Goal: Task Accomplishment & Management: Use online tool/utility

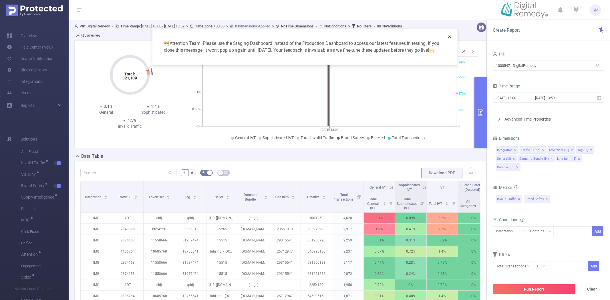
click at [451, 36] on icon "icon: close" at bounding box center [449, 36] width 5 height 5
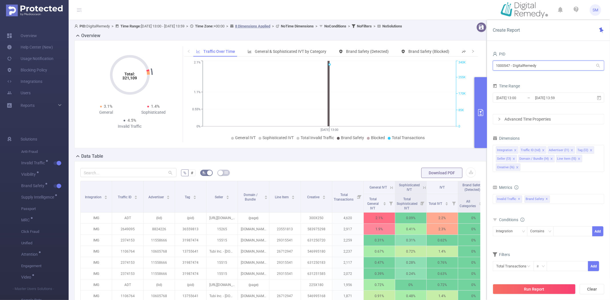
drag, startPoint x: 548, startPoint y: 62, endPoint x: 467, endPoint y: 62, distance: 81.2
click at [467, 62] on section "PID: DigitalRemedy > Time Range: [DATE] 13:00 - [DATE] 13:59 > Time Zone: +00:0…" at bounding box center [339, 206] width 541 height 372
drag, startPoint x: 514, startPoint y: 77, endPoint x: 541, endPoint y: 68, distance: 28.9
click at [514, 77] on form "PID 1000547 - DigitalRemedy 1000547 - DigitalRemedy Time Range 2025-09-24 13:00…" at bounding box center [549, 87] width 112 height 74
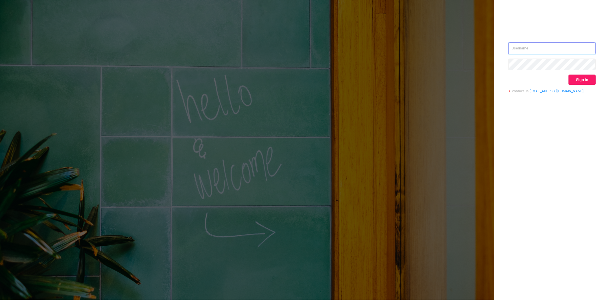
type input "[PERSON_NAME][EMAIL_ADDRESS][DOMAIN_NAME]"
click at [585, 82] on button "Sign in" at bounding box center [582, 80] width 27 height 10
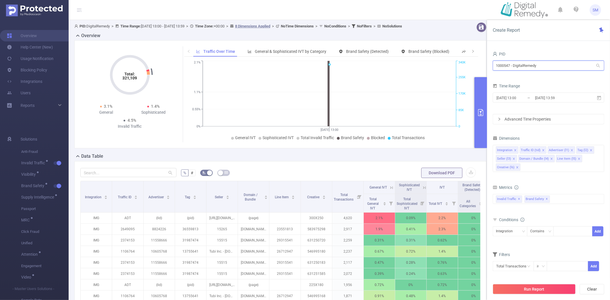
drag, startPoint x: 559, startPoint y: 66, endPoint x: 440, endPoint y: 66, distance: 118.7
click at [440, 66] on section "PID: DigitalRemedy > Time Range: [DATE] 13:00 - [DATE] 13:59 > Time Zone: +00:0…" at bounding box center [339, 206] width 541 height 372
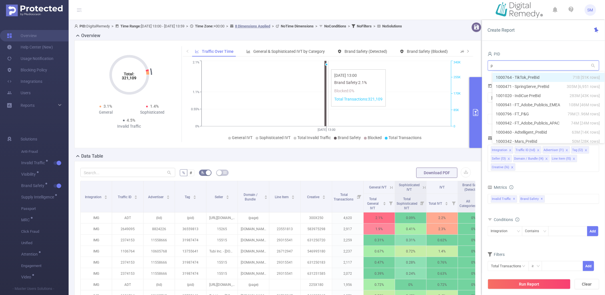
type input "p&"
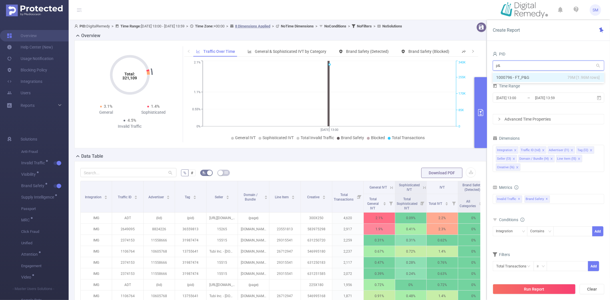
click at [514, 76] on li "1000796 - FT_P&G 79M [1.96M rows]" at bounding box center [549, 77] width 112 height 9
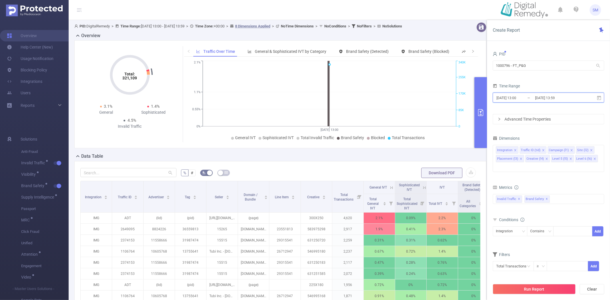
click at [599, 97] on icon at bounding box center [599, 98] width 5 height 5
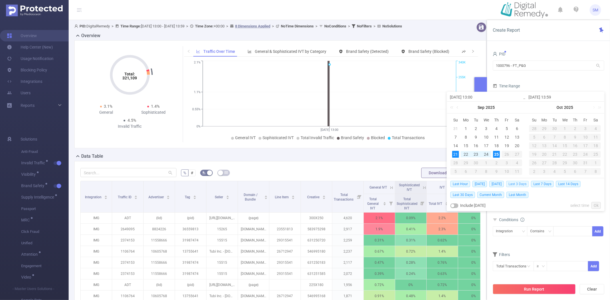
click at [521, 185] on span "Last 3 Days" at bounding box center [517, 184] width 23 height 6
type input "[DATE] 00:00"
type input "[DATE] 23:59"
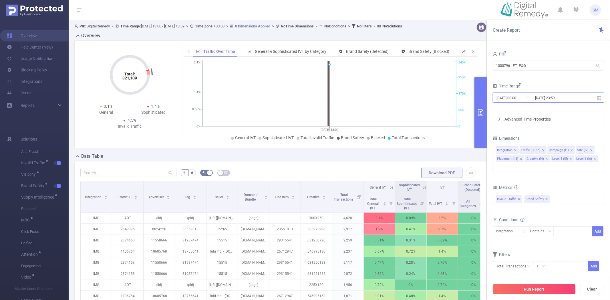
click at [602, 96] on span "[DATE] 00:00 _ [DATE] 23:59" at bounding box center [549, 98] width 112 height 10
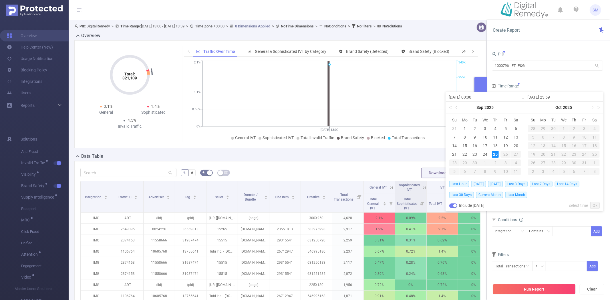
click at [477, 184] on span "[DATE]" at bounding box center [478, 184] width 15 height 6
type input "[DATE] 00:00"
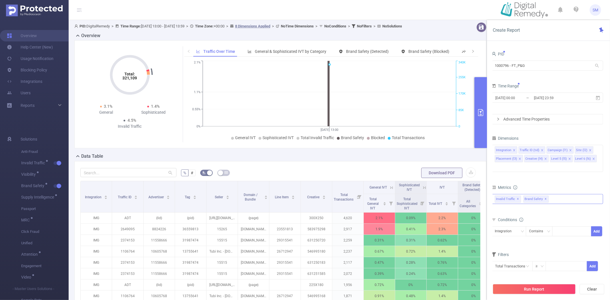
click at [545, 196] on span "✕" at bounding box center [546, 199] width 2 height 7
click at [529, 291] on button "Run Report" at bounding box center [534, 289] width 83 height 10
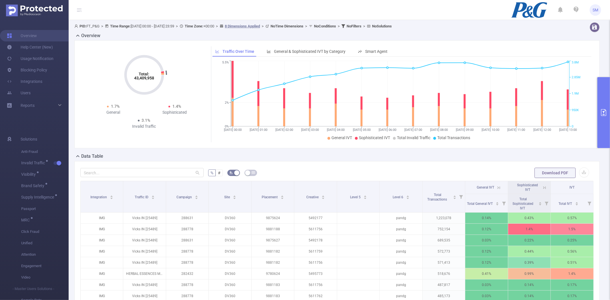
click at [600, 98] on button "primary" at bounding box center [604, 112] width 13 height 71
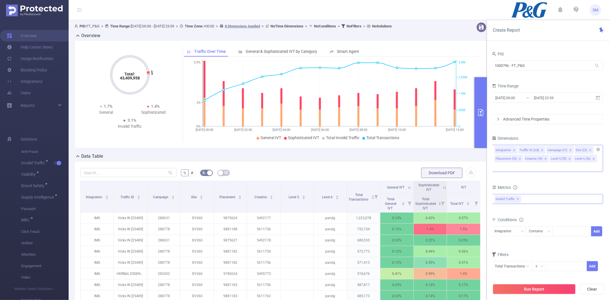
click at [568, 158] on icon "icon: close" at bounding box center [569, 159] width 3 height 3
click at [545, 158] on icon "icon: close" at bounding box center [546, 159] width 2 height 2
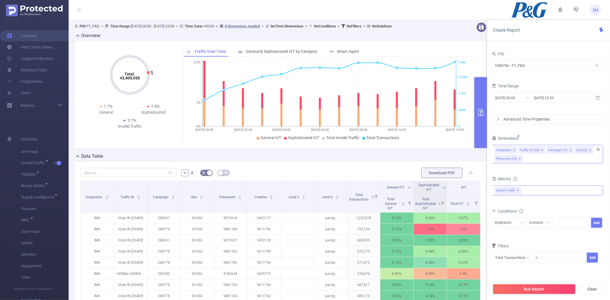
click at [519, 158] on icon "icon: close" at bounding box center [520, 159] width 2 height 2
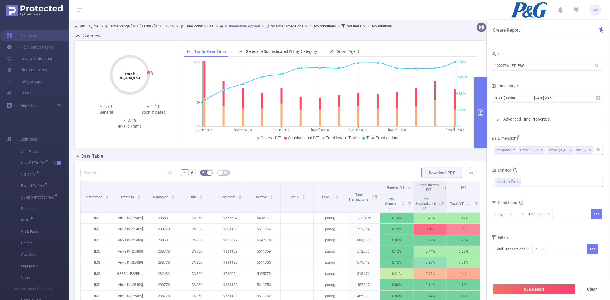
click at [595, 150] on input at bounding box center [596, 149] width 3 height 7
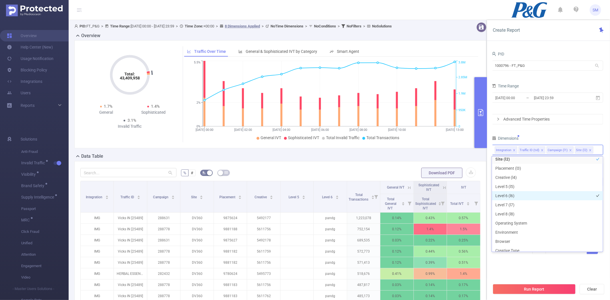
scroll to position [64, 0]
click at [517, 227] on li "Host" at bounding box center [547, 226] width 111 height 9
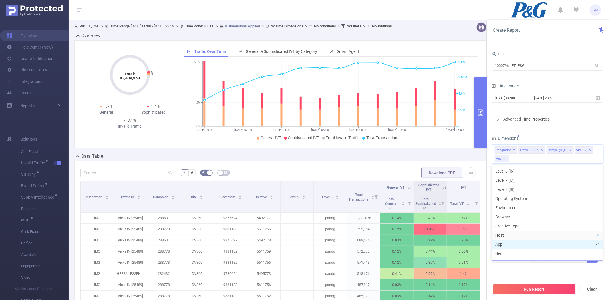
click at [511, 244] on li "App" at bounding box center [547, 244] width 111 height 9
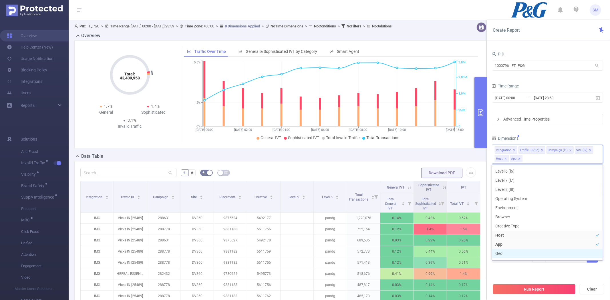
scroll to position [70, 0]
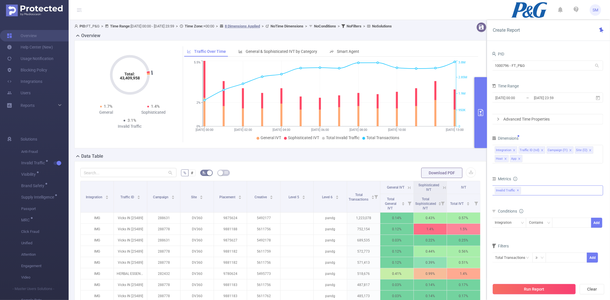
click at [523, 290] on button "Run Report" at bounding box center [534, 289] width 83 height 10
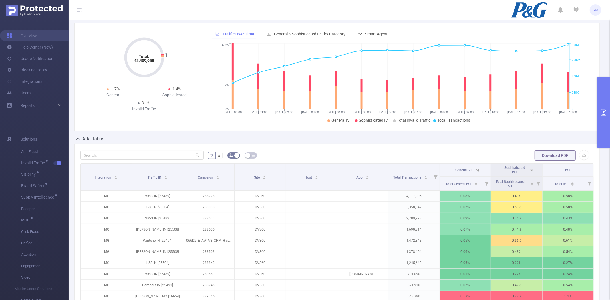
scroll to position [32, 0]
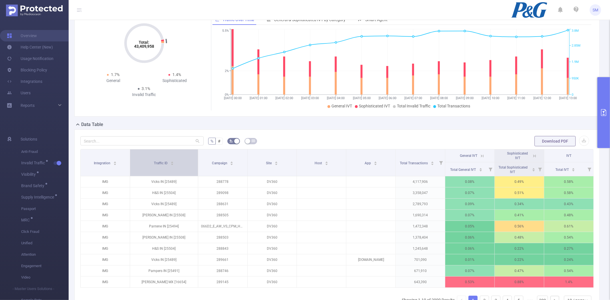
drag, startPoint x: 180, startPoint y: 155, endPoint x: 191, endPoint y: 155, distance: 10.0
click at [191, 155] on th "Traffic ID" at bounding box center [164, 163] width 68 height 27
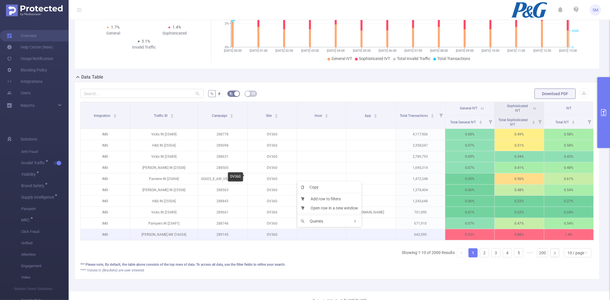
scroll to position [95, 0]
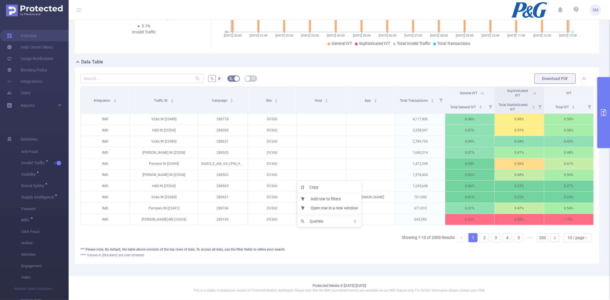
click at [318, 257] on div "*** Please note, By default, the table above consists of the top rows of data. …" at bounding box center [336, 252] width 513 height 11
click at [480, 242] on link "2" at bounding box center [484, 238] width 9 height 9
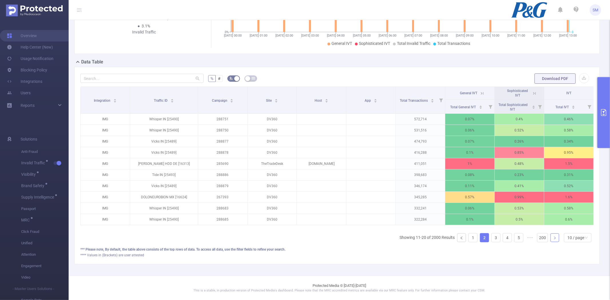
click at [553, 240] on icon "icon: right" at bounding box center [554, 238] width 3 height 3
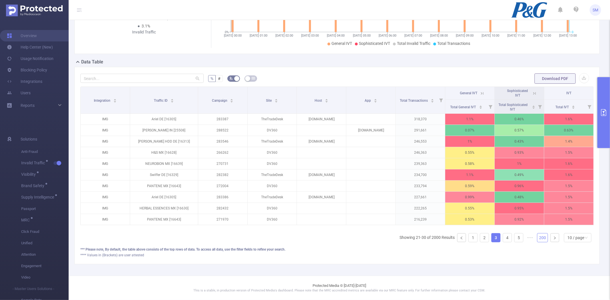
click at [537, 242] on link "200" at bounding box center [542, 238] width 10 height 9
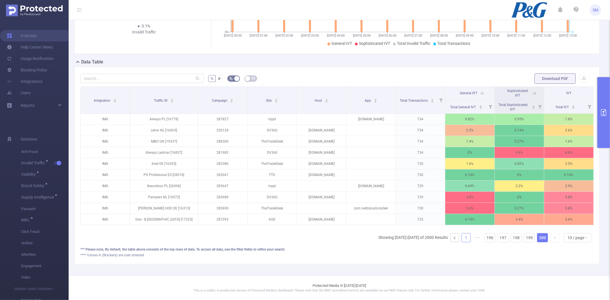
click at [462, 242] on link "1" at bounding box center [466, 238] width 9 height 9
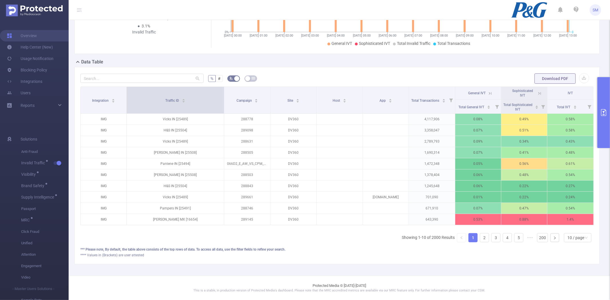
drag, startPoint x: 195, startPoint y: 96, endPoint x: 216, endPoint y: 98, distance: 20.7
click at [216, 98] on th "Traffic ID" at bounding box center [176, 100] width 98 height 27
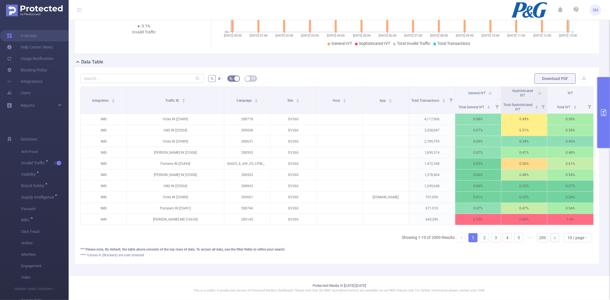
click at [602, 100] on button "primary" at bounding box center [604, 112] width 13 height 71
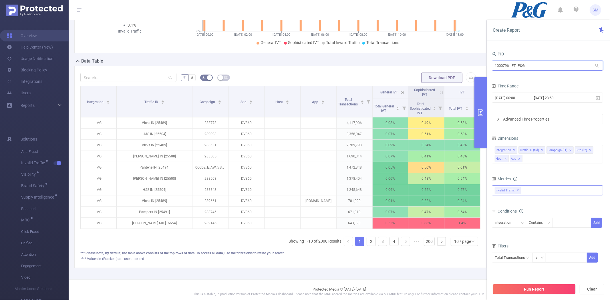
drag, startPoint x: 509, startPoint y: 67, endPoint x: 495, endPoint y: 67, distance: 13.4
click at [495, 67] on input "1000796 - FT_P&G" at bounding box center [548, 66] width 112 height 10
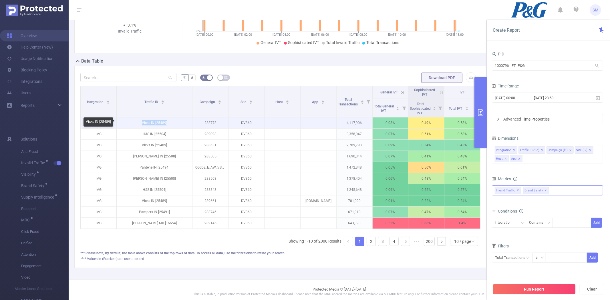
drag, startPoint x: 167, startPoint y: 123, endPoint x: 141, endPoint y: 123, distance: 26.0
click at [141, 123] on p "Vicks IN [25489]" at bounding box center [155, 123] width 76 height 11
drag, startPoint x: 216, startPoint y: 123, endPoint x: 201, endPoint y: 123, distance: 14.9
click at [201, 123] on p "288778" at bounding box center [211, 123] width 36 height 11
copy p "288778"
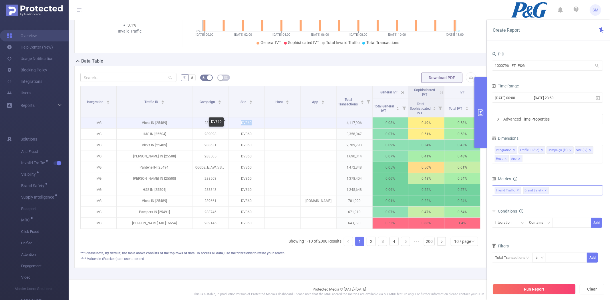
drag, startPoint x: 252, startPoint y: 123, endPoint x: 238, endPoint y: 122, distance: 14.0
click at [238, 122] on p "DV360" at bounding box center [247, 123] width 36 height 11
copy p "DV360"
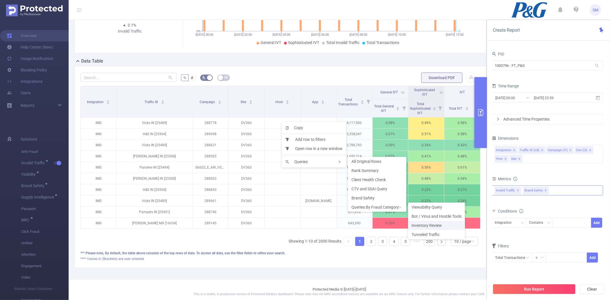
click at [443, 225] on li "Inventory Review" at bounding box center [436, 225] width 57 height 9
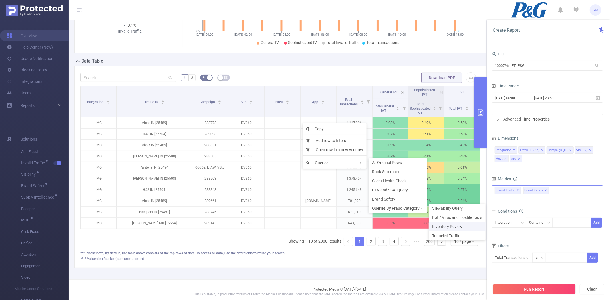
click at [441, 227] on span "Inventory Review" at bounding box center [447, 227] width 30 height 5
